Goal: Find specific page/section

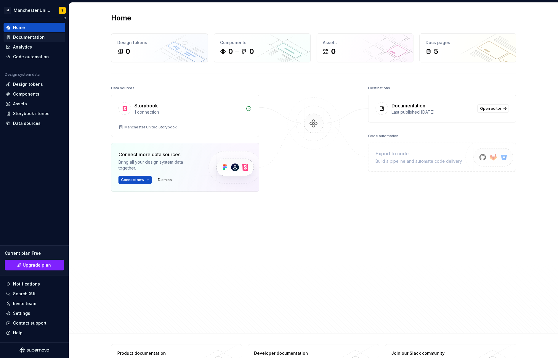
click at [31, 38] on div "Documentation" at bounding box center [29, 37] width 32 height 6
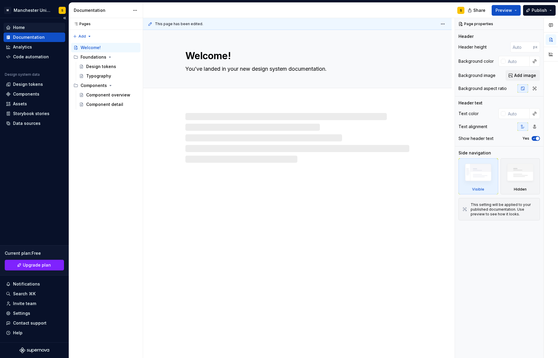
type textarea "*"
click at [30, 30] on div "Home" at bounding box center [34, 28] width 57 height 6
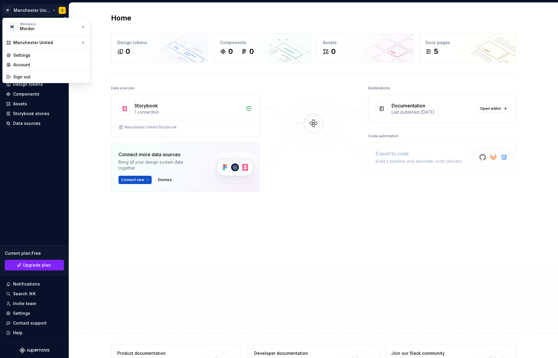
click at [40, 15] on html "M Manchester United S Home Documentation Analytics Code automation Design syste…" at bounding box center [279, 179] width 558 height 358
